Goal: Task Accomplishment & Management: Manage account settings

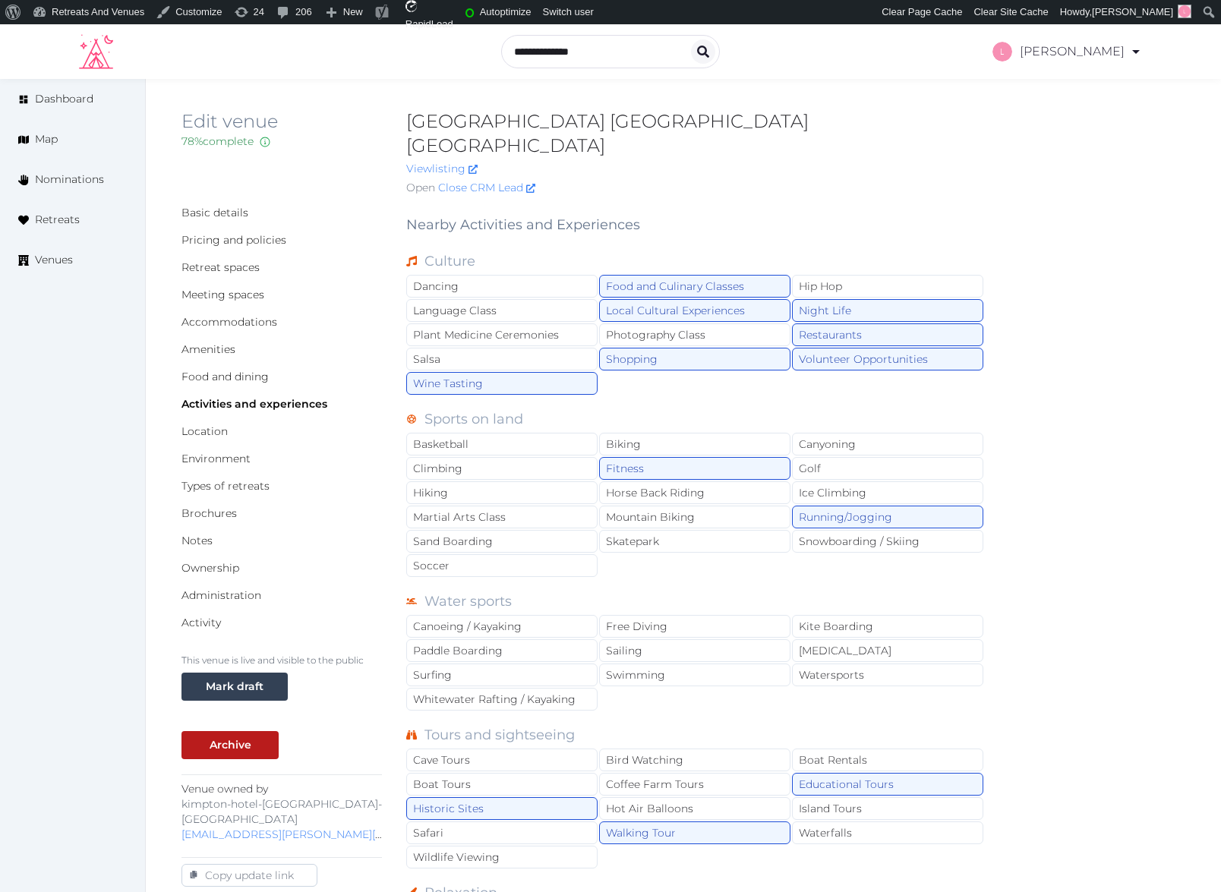
scroll to position [810, 0]
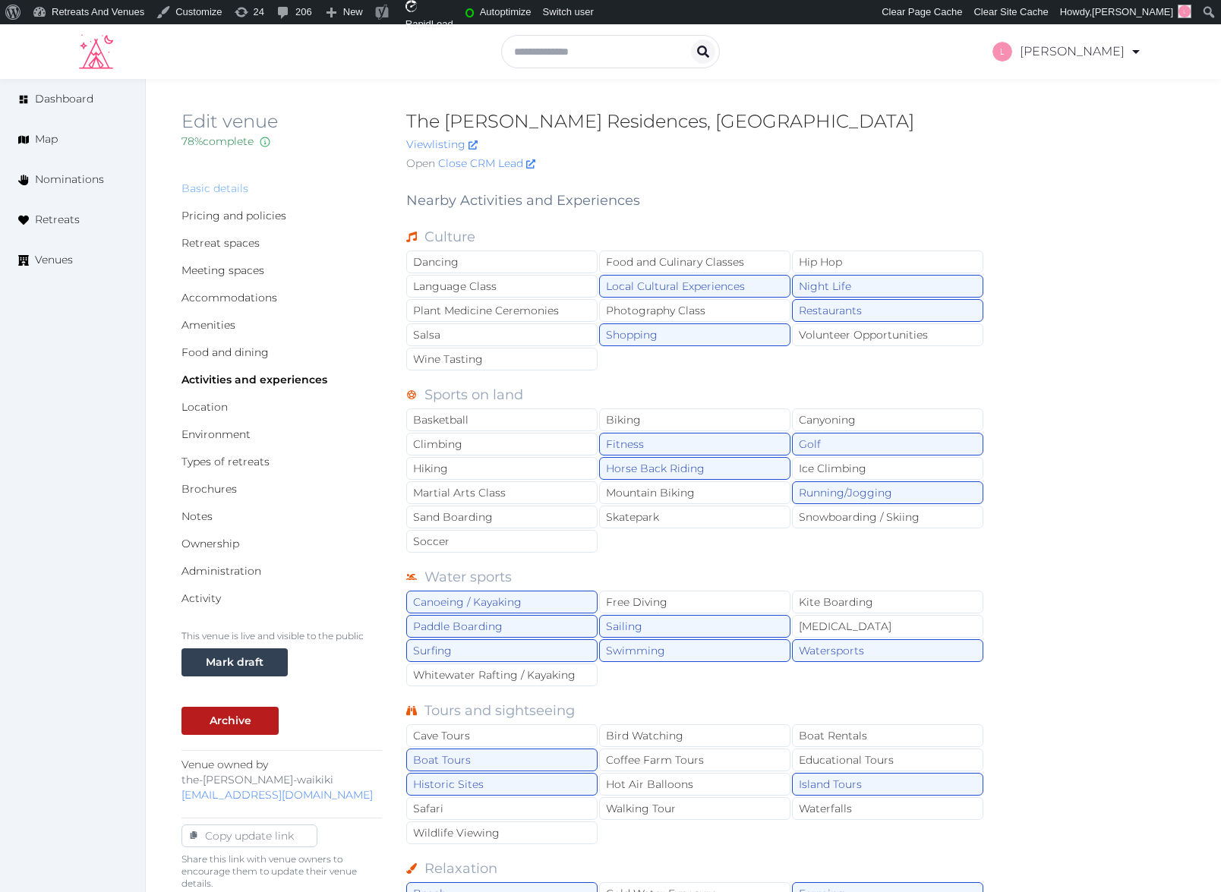
click at [216, 194] on link "Basic details" at bounding box center [214, 188] width 67 height 14
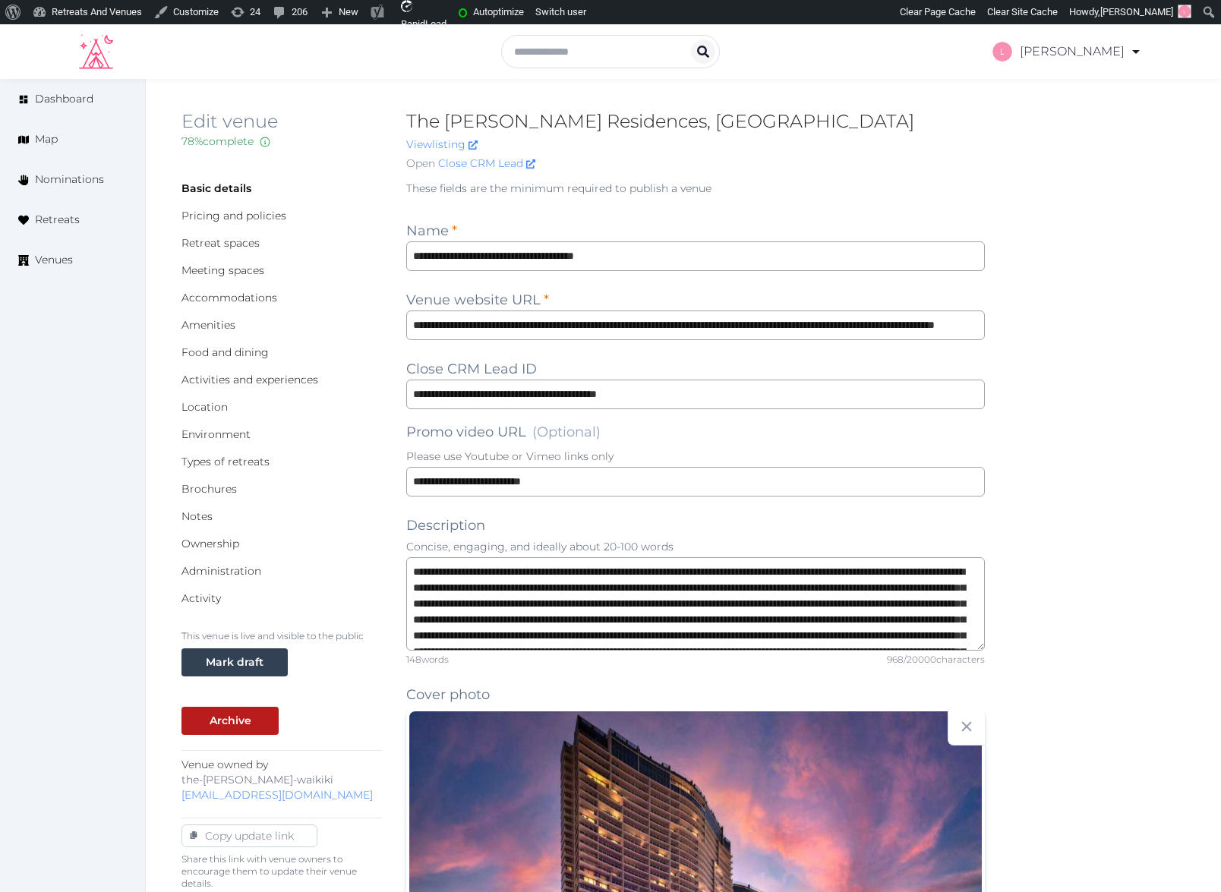
scroll to position [1604, 0]
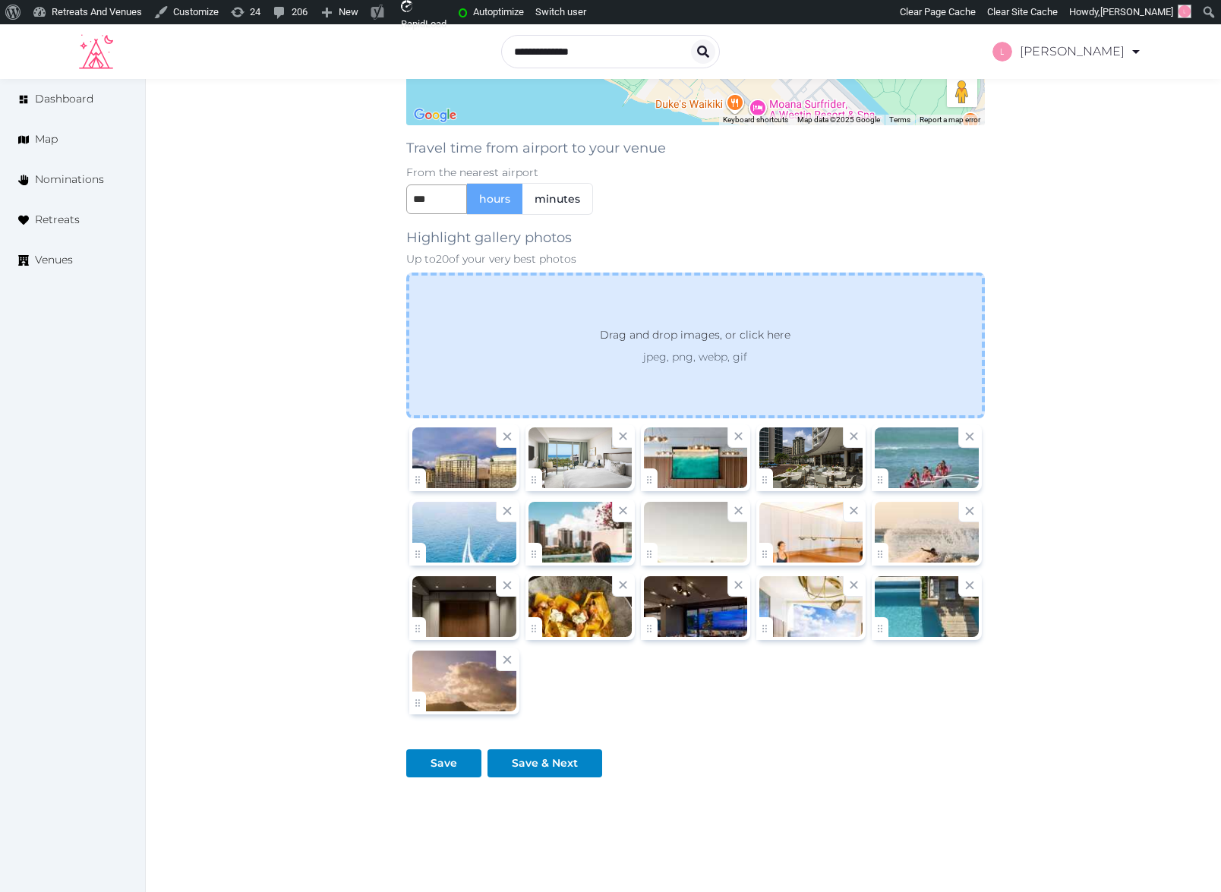
click at [622, 434] on icon at bounding box center [623, 436] width 14 height 14
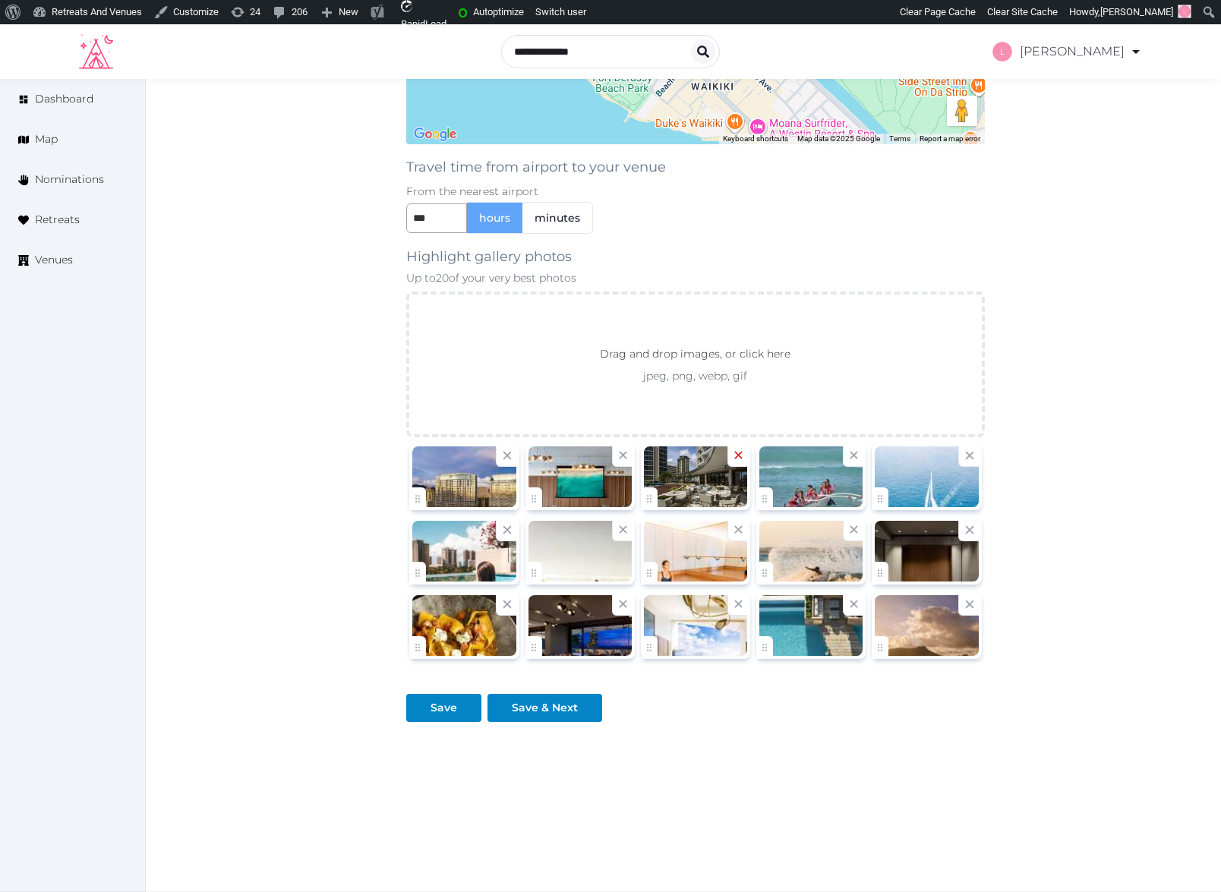
click at [733, 457] on icon at bounding box center [738, 455] width 14 height 14
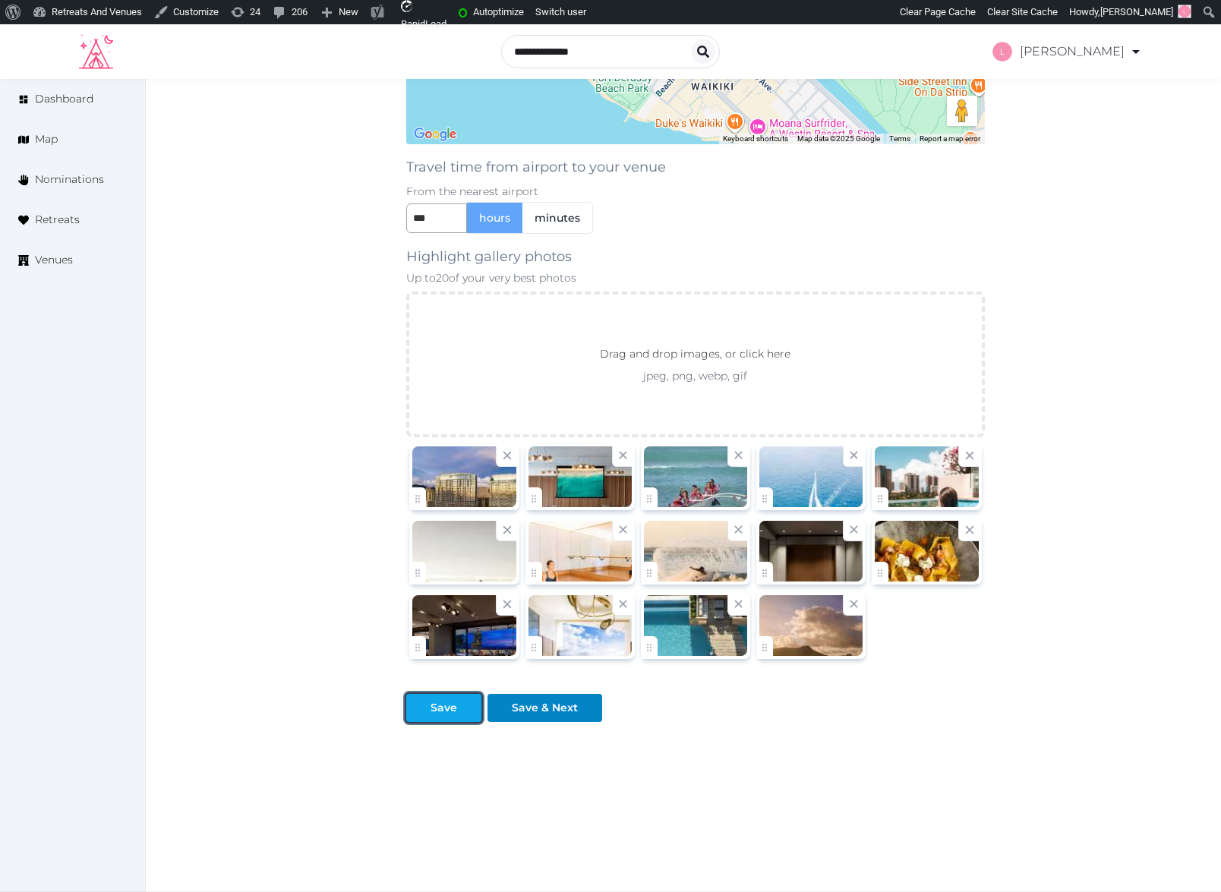
click at [460, 711] on div at bounding box center [469, 708] width 18 height 16
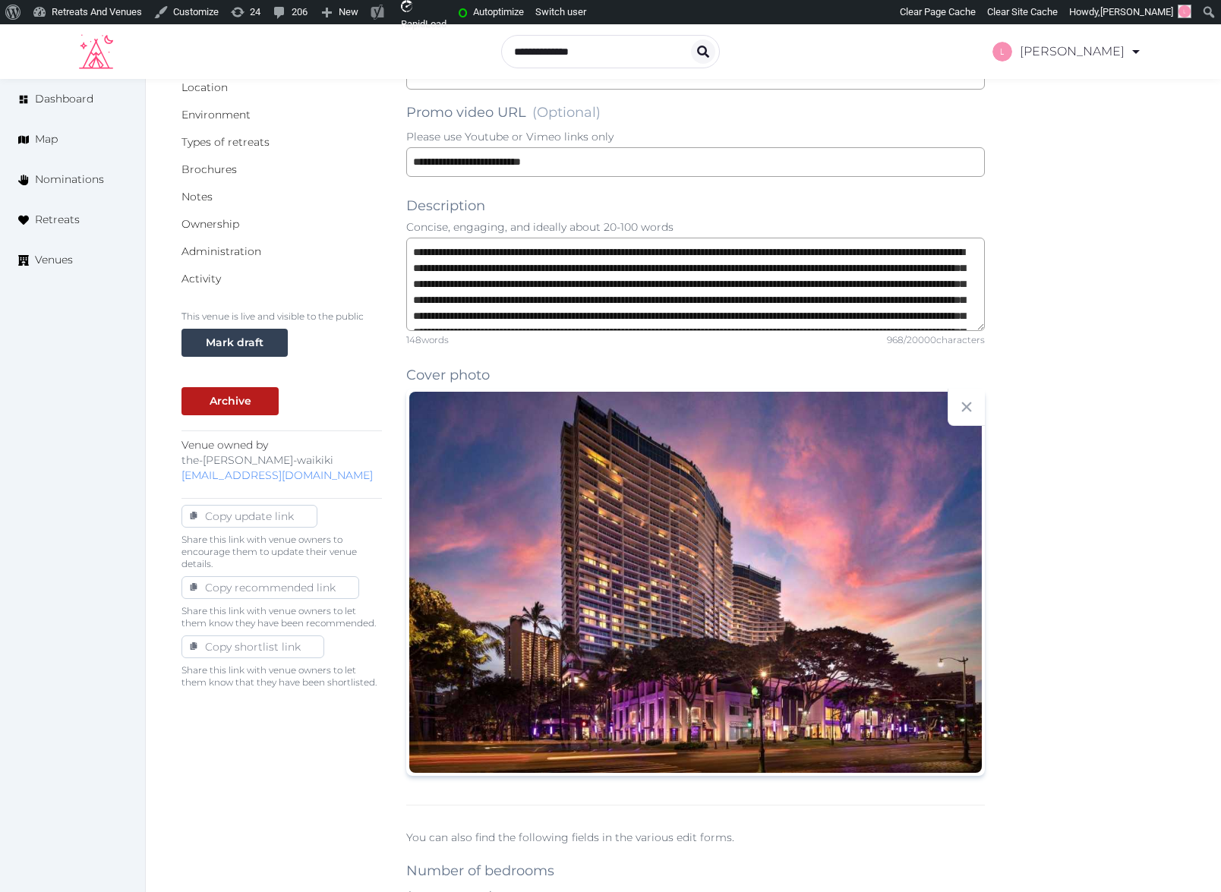
scroll to position [0, 0]
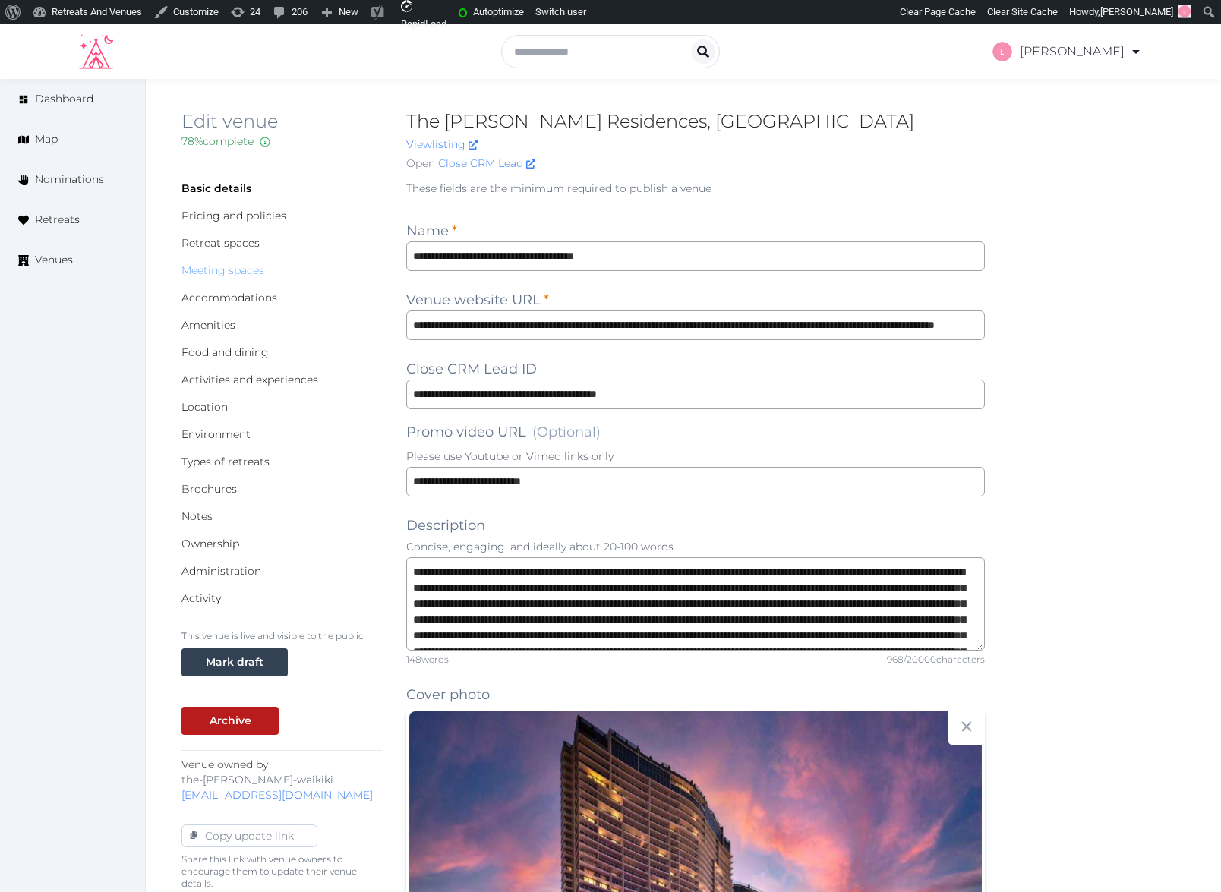
click at [211, 269] on link "Meeting spaces" at bounding box center [222, 270] width 83 height 14
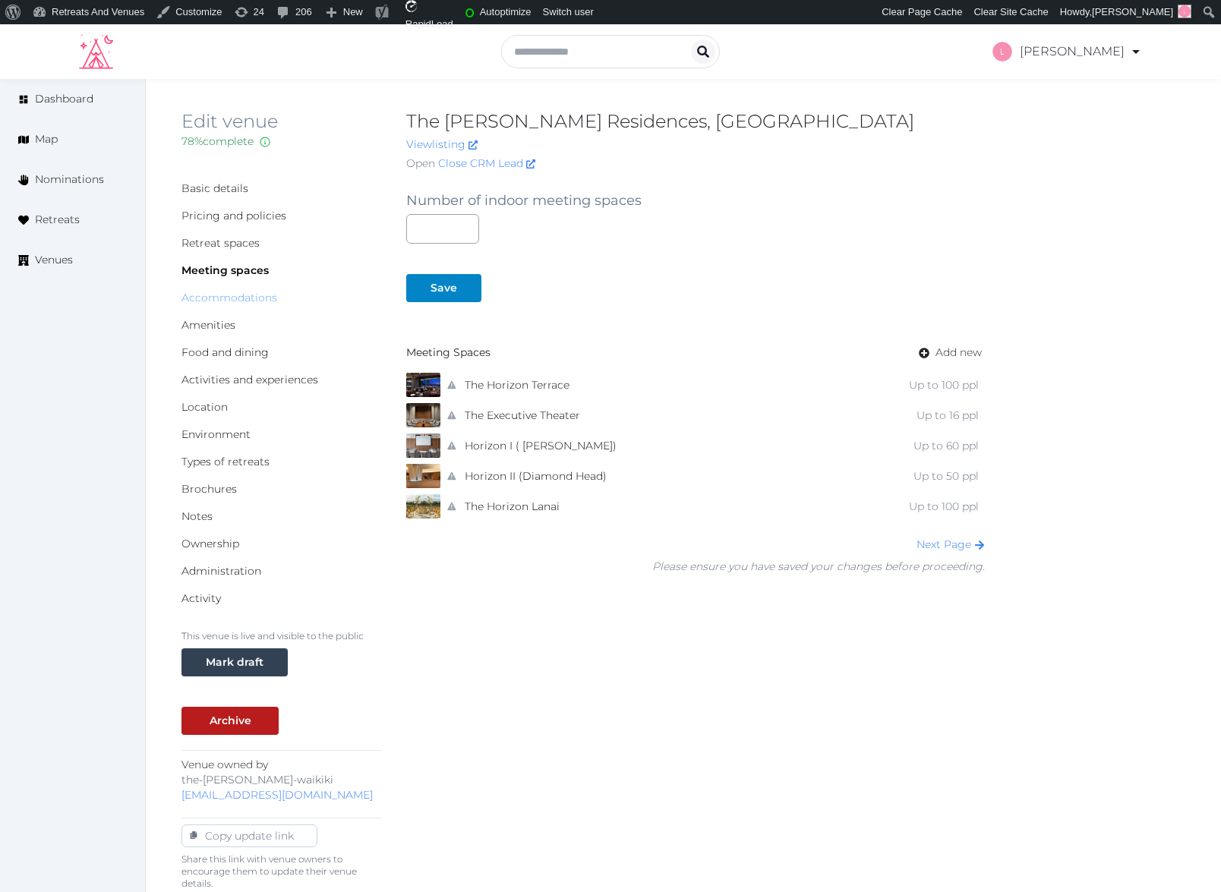
click at [207, 294] on link "Accommodations" at bounding box center [229, 298] width 96 height 14
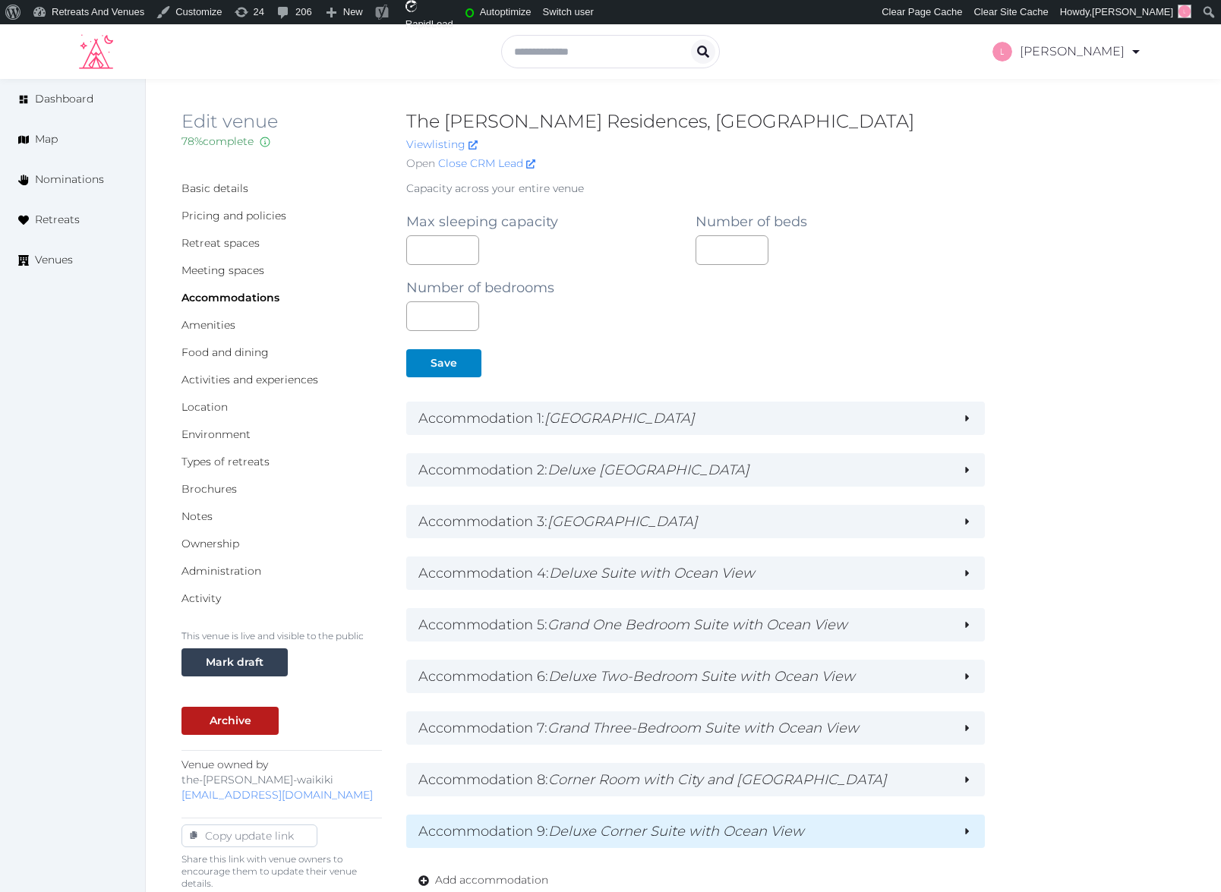
click at [901, 826] on h2 "Accommodation 9 : Deluxe Corner Suite with Ocean View" at bounding box center [683, 831] width 531 height 21
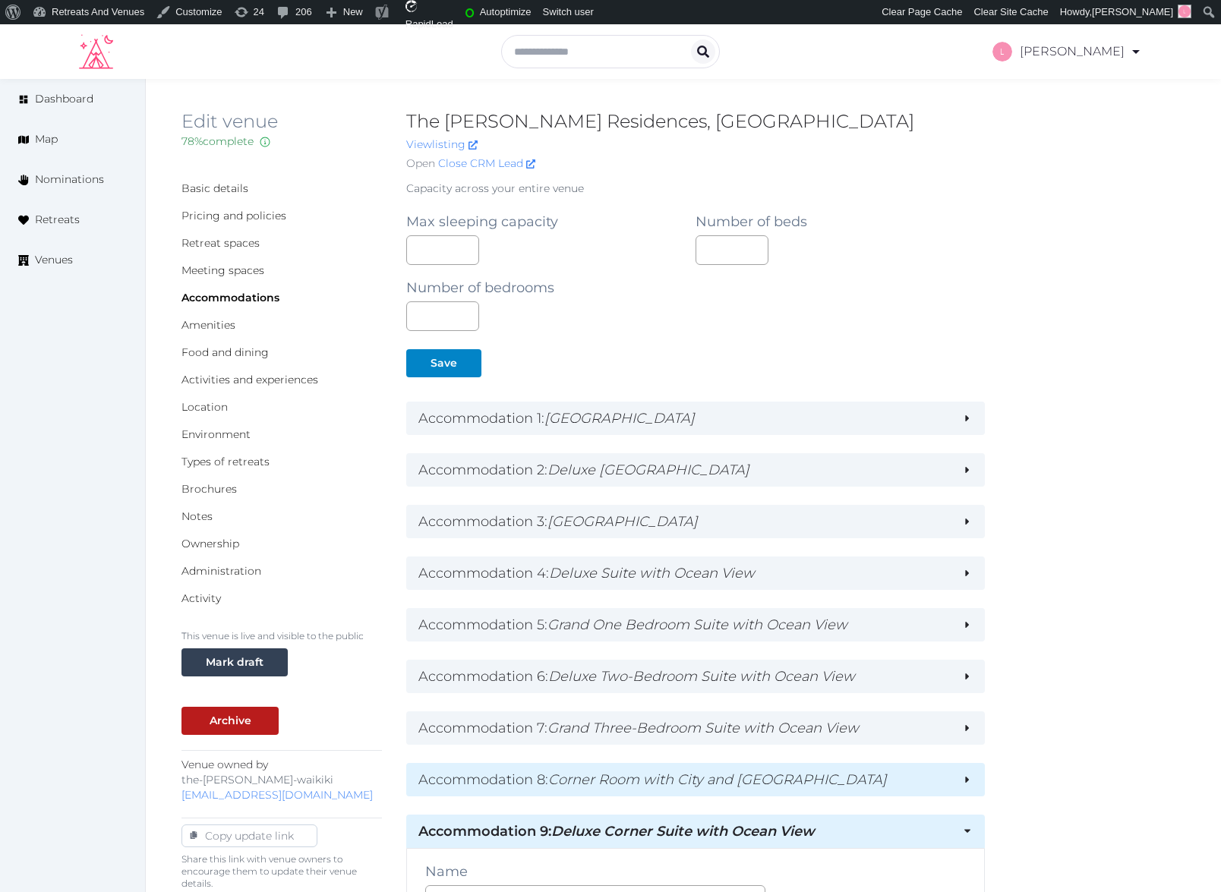
click at [906, 787] on h2 "Accommodation 8 : Corner Room with City and Ocean View" at bounding box center [683, 779] width 531 height 21
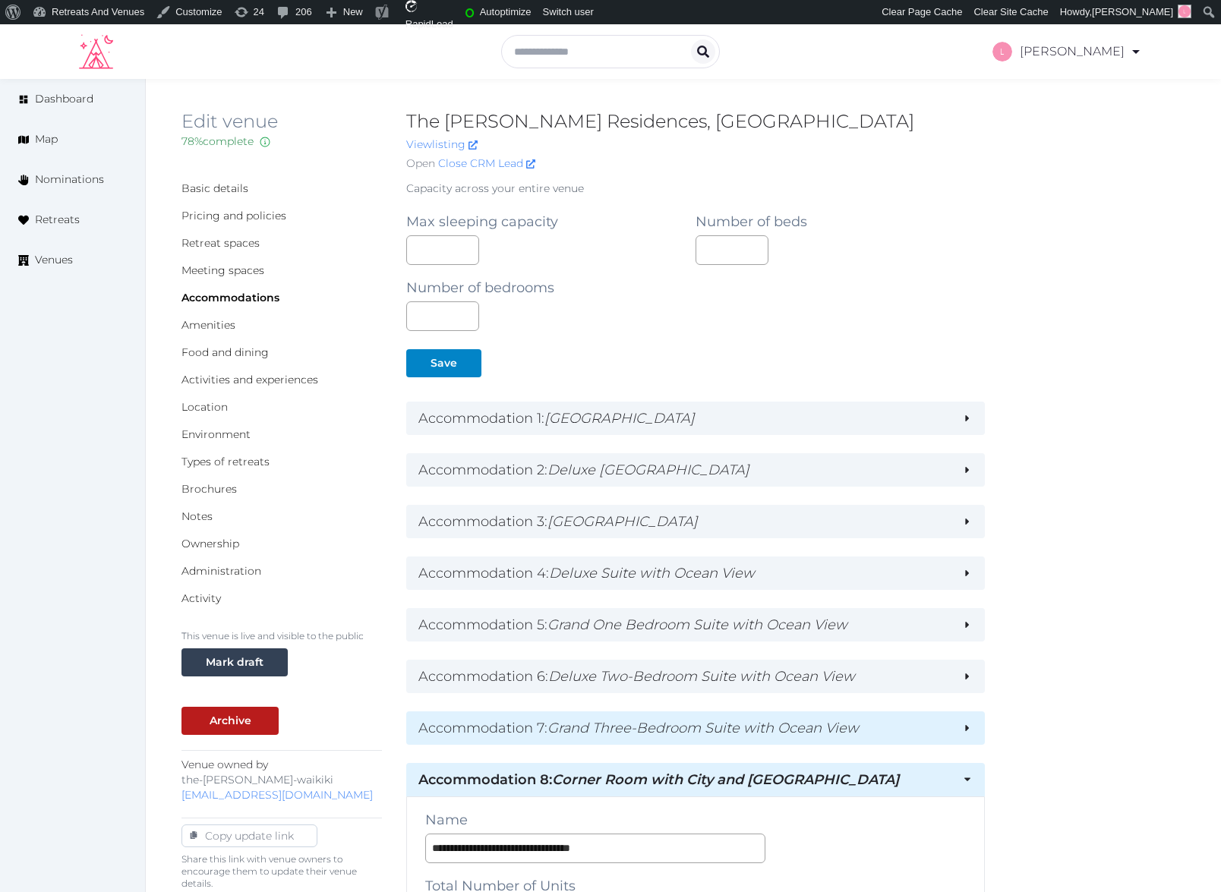
click at [916, 727] on h2 "Accommodation 7 : Grand Three-Bedroom Suite with Ocean View" at bounding box center [683, 728] width 531 height 21
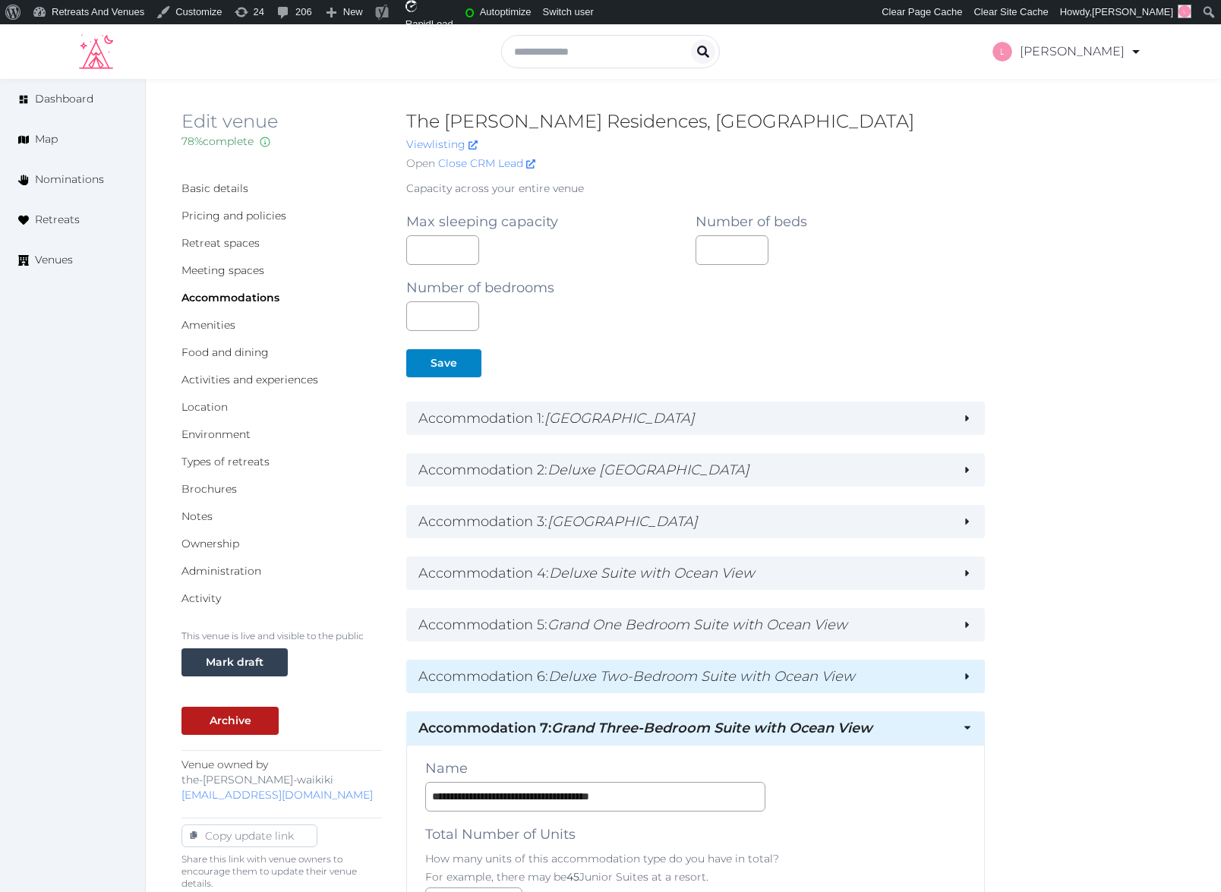
click at [934, 680] on h2 "Accommodation 6 : Deluxe Two-Bedroom Suite with Ocean View" at bounding box center [683, 676] width 531 height 21
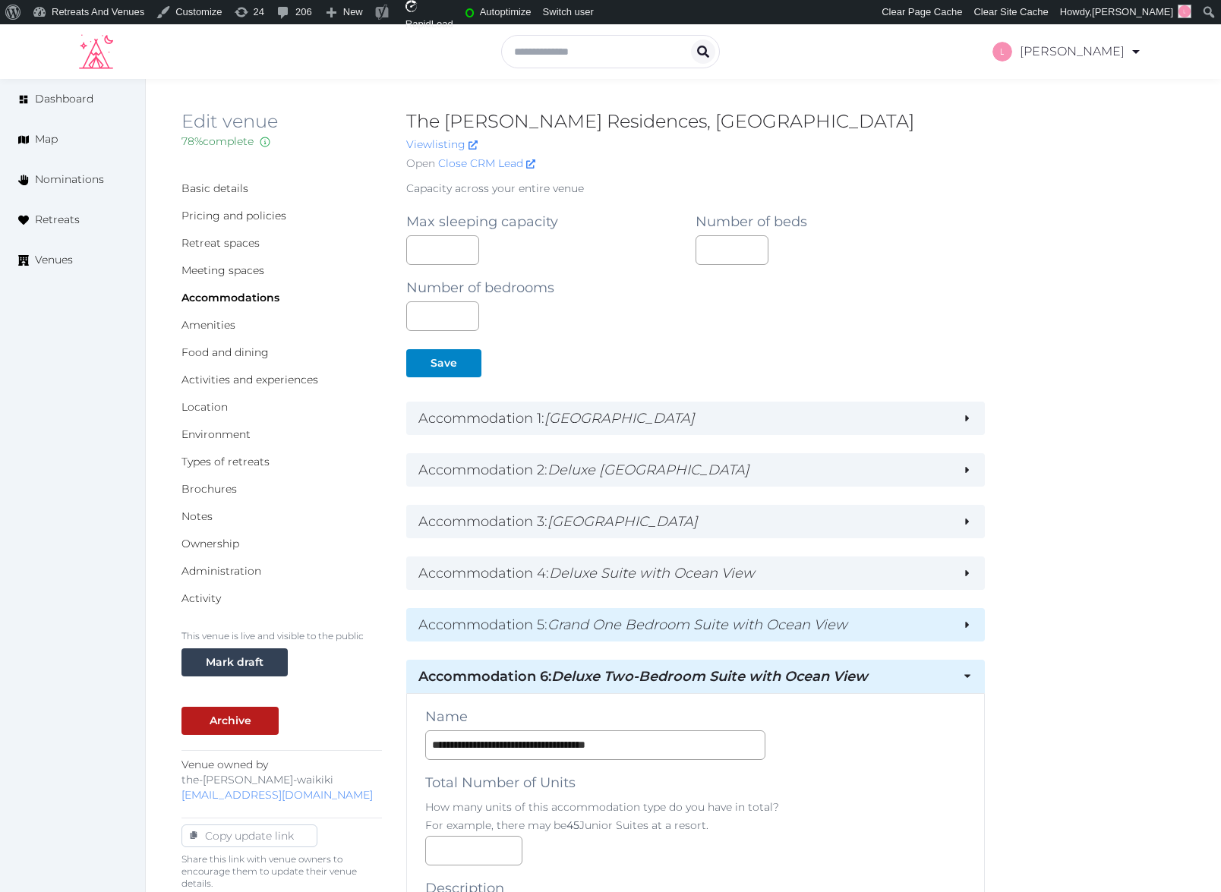
click at [938, 628] on h2 "Accommodation 5 : Grand One Bedroom Suite with Ocean View" at bounding box center [683, 624] width 531 height 21
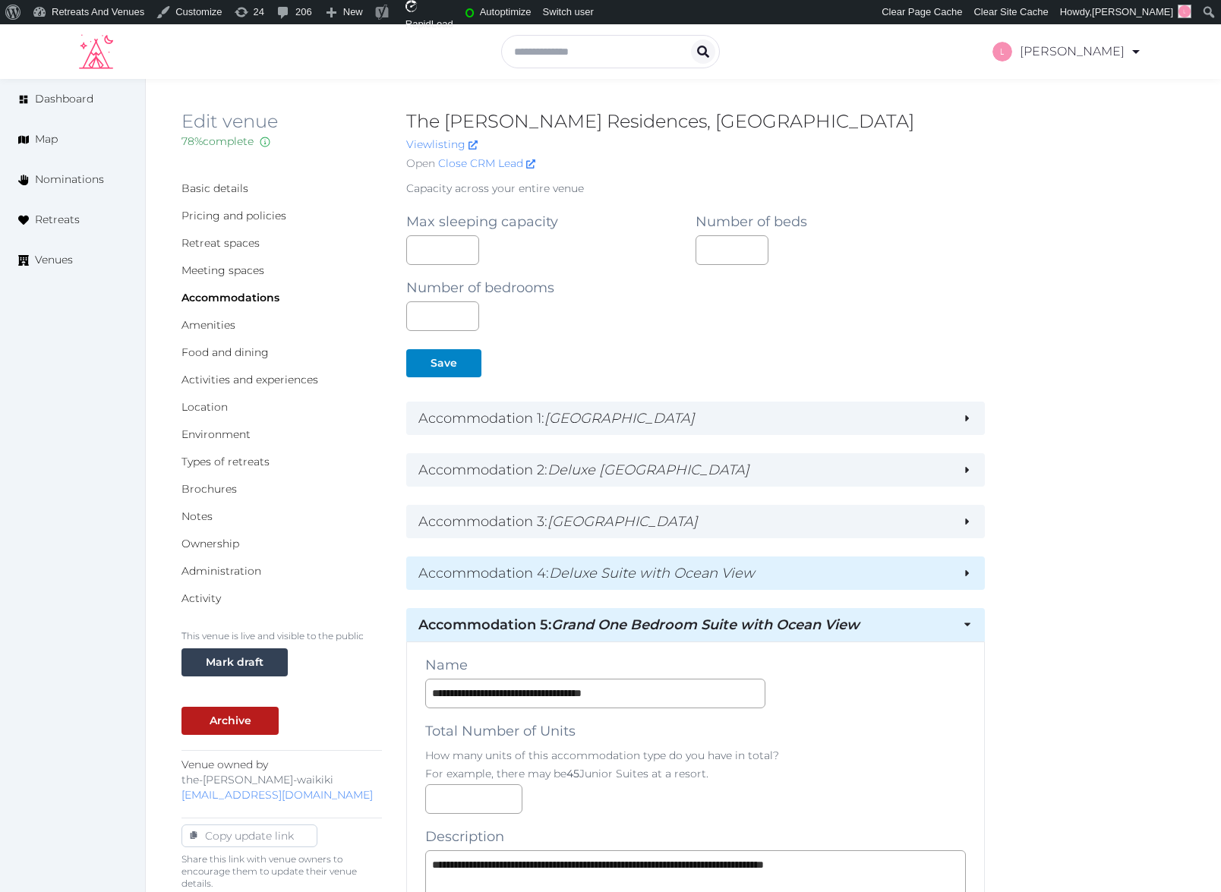
click at [938, 577] on h2 "Accommodation 4 : Deluxe Suite with Ocean View" at bounding box center [683, 573] width 531 height 21
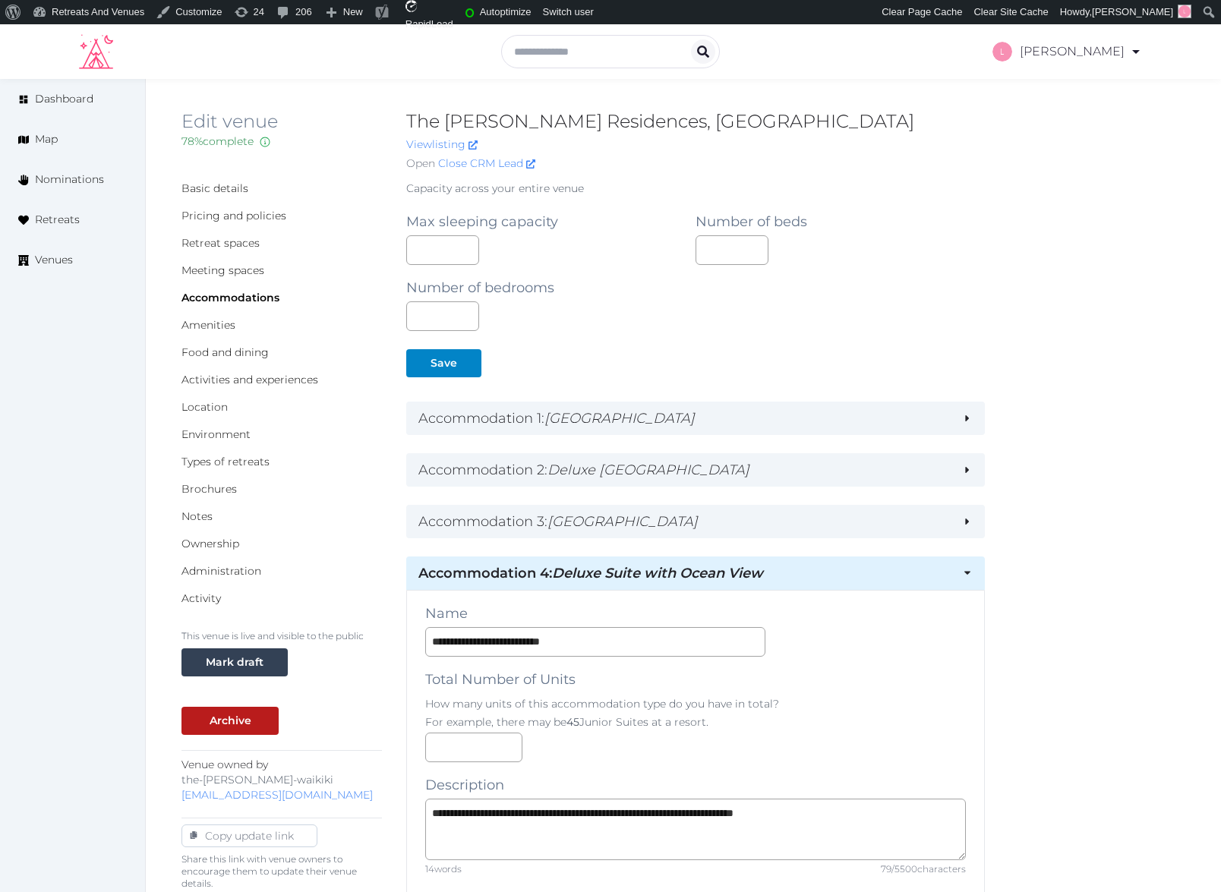
drag, startPoint x: 935, startPoint y: 528, endPoint x: 935, endPoint y: 494, distance: 34.2
click at [935, 526] on h2 "Accommodation 3 : Grand Ocean View Room" at bounding box center [683, 521] width 531 height 21
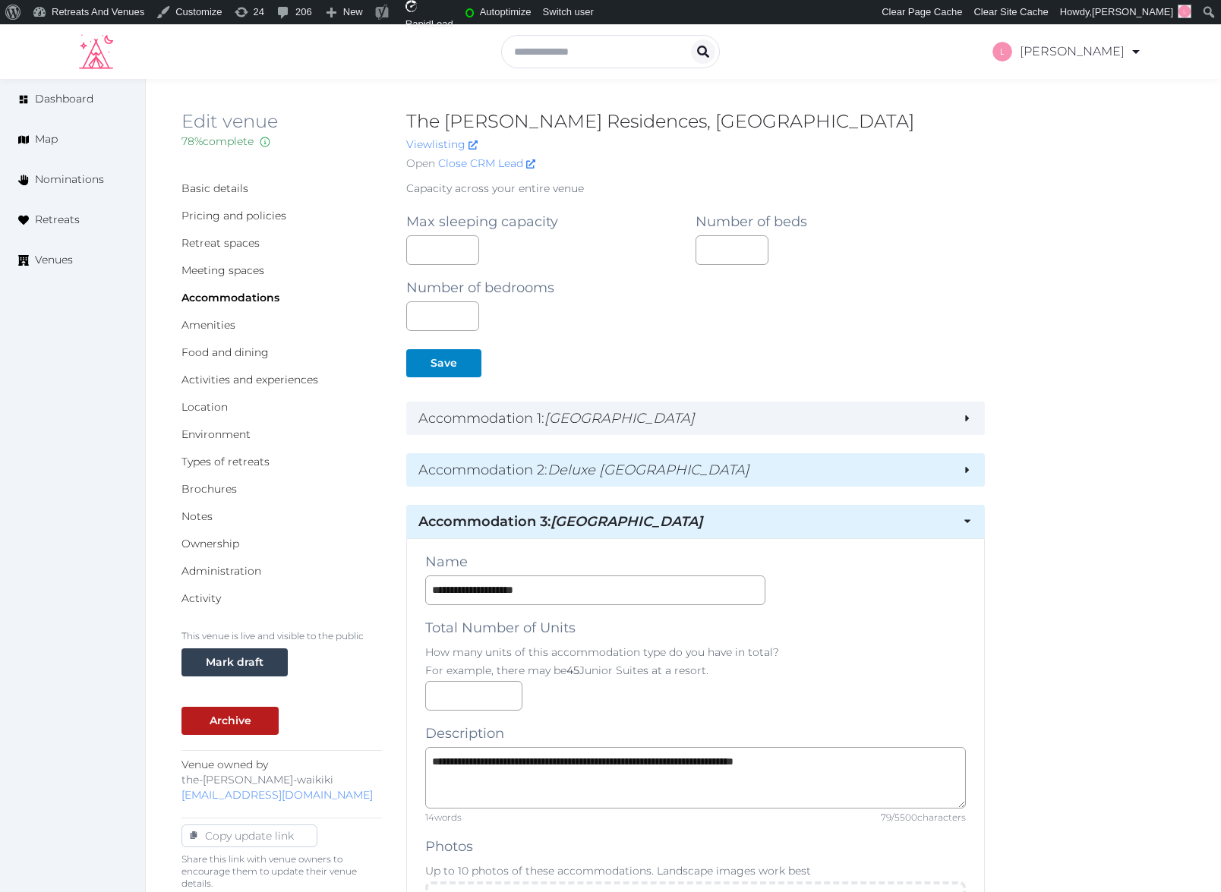
click at [939, 472] on h2 "Accommodation 2 : Deluxe Ocean View Room" at bounding box center [683, 469] width 531 height 21
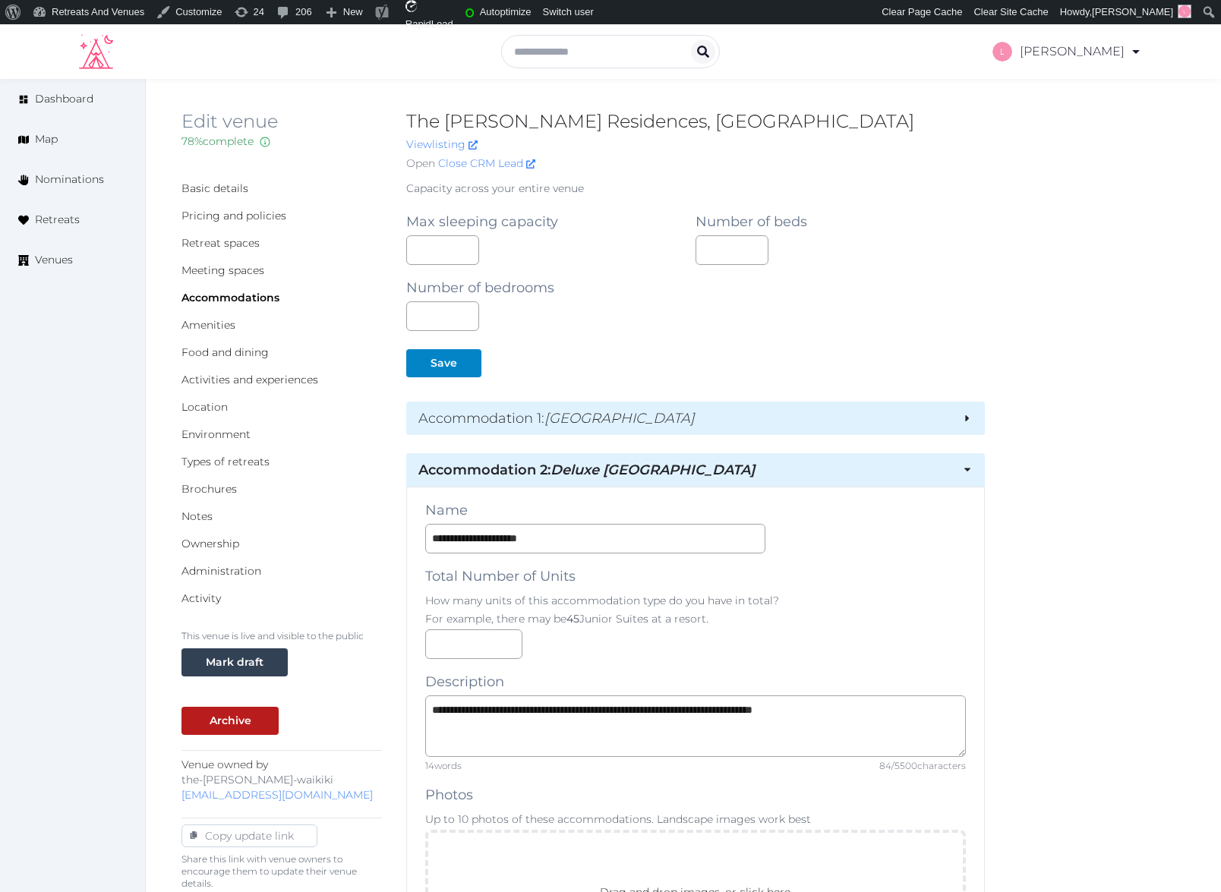
click at [942, 420] on h2 "Accommodation 1 : Ocean View Room" at bounding box center [683, 418] width 531 height 21
